Goal: Information Seeking & Learning: Find specific fact

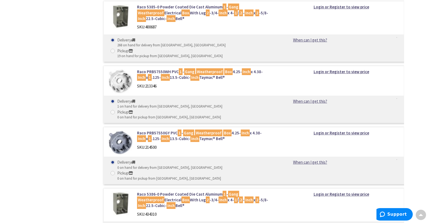
scroll to position [1477, 0]
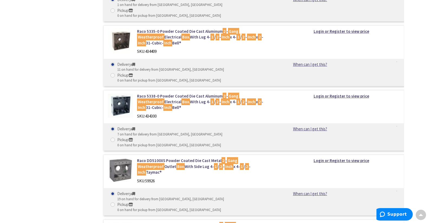
drag, startPoint x: 0, startPoint y: 0, endPoint x: 57, endPoint y: 99, distance: 114.0
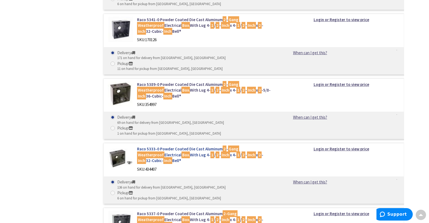
scroll to position [0, 0]
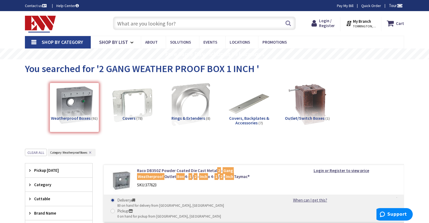
click at [47, 23] on img at bounding box center [40, 24] width 31 height 17
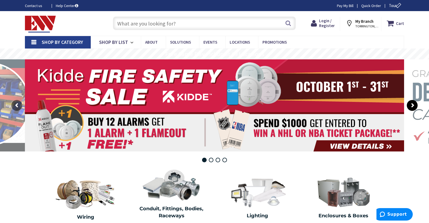
click at [413, 104] on rs-arrow at bounding box center [412, 105] width 11 height 11
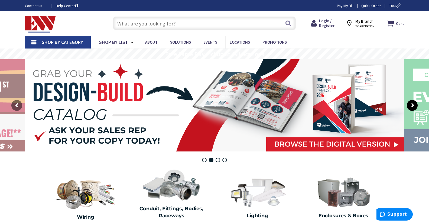
click at [413, 105] on rs-arrow at bounding box center [412, 105] width 11 height 11
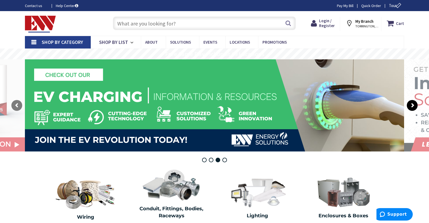
click at [413, 105] on rs-arrow at bounding box center [412, 105] width 11 height 11
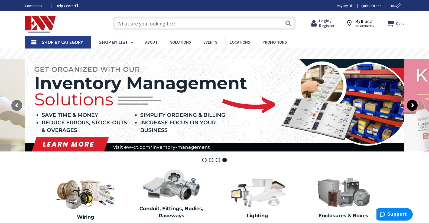
click at [413, 105] on rs-arrow at bounding box center [412, 105] width 11 height 11
